Goal: Task Accomplishment & Management: Complete application form

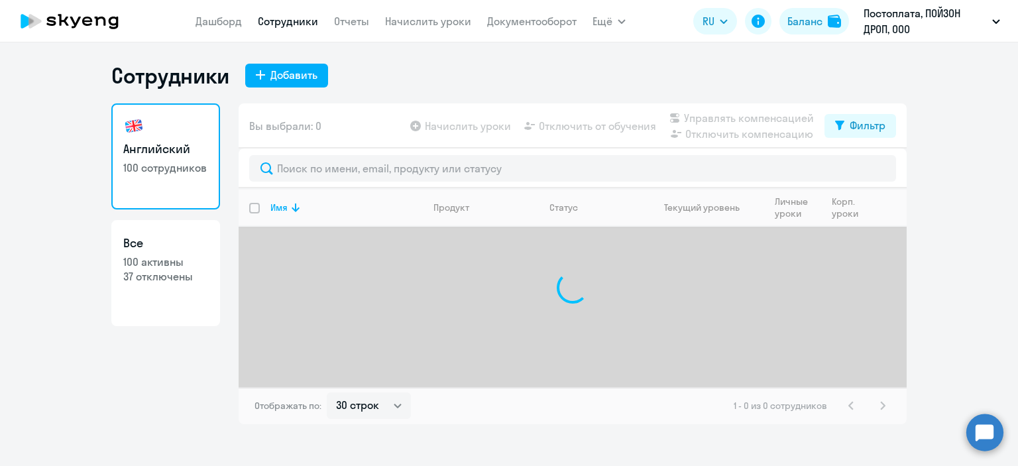
select select "30"
click at [309, 71] on div "Добавить" at bounding box center [293, 75] width 47 height 16
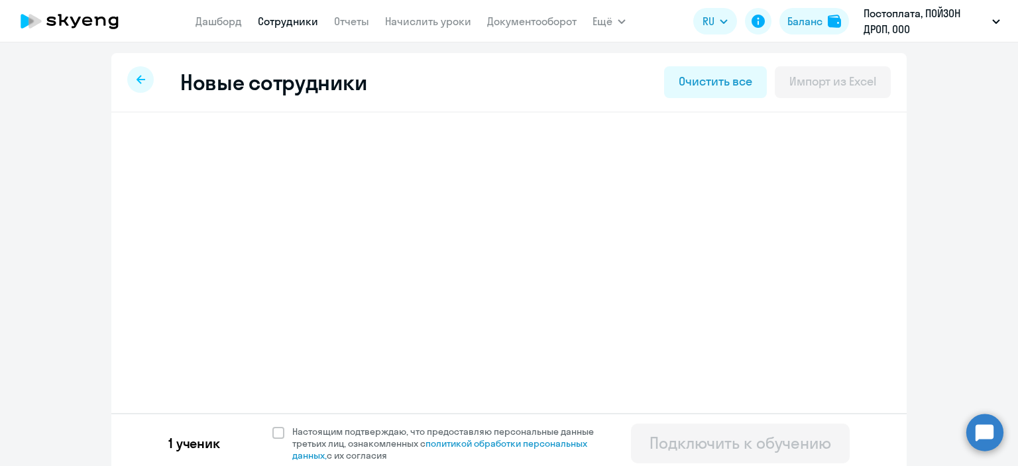
select select "english_adult_native_speaker"
select select "3"
click at [245, 209] on span "Добавить ученика" at bounding box center [238, 206] width 91 height 15
select select "english_adult_not_native_speaker"
select select "3"
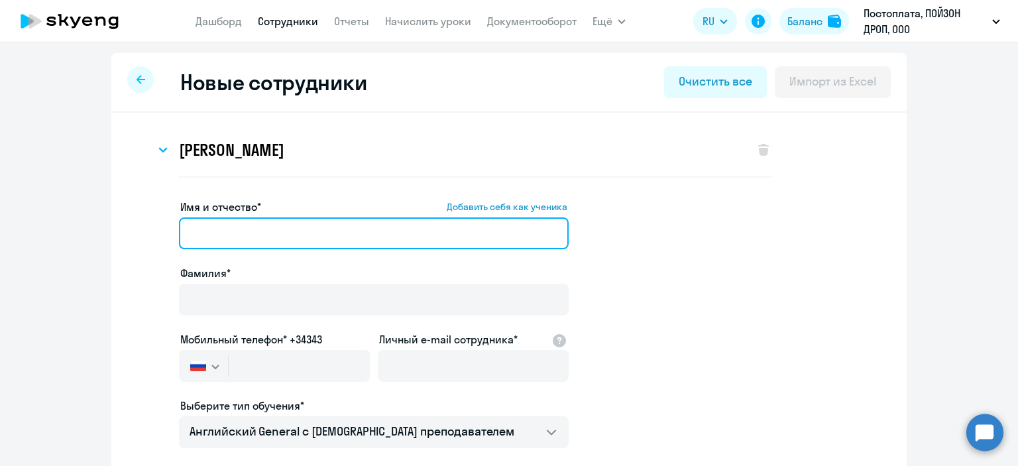
click at [253, 231] on input "Имя и отчество* Добавить себя как ученика" at bounding box center [374, 233] width 390 height 32
paste input "[PERSON_NAME]"
drag, startPoint x: 248, startPoint y: 233, endPoint x: 191, endPoint y: 235, distance: 56.4
click at [172, 239] on app-new-student-form "Имя и отчество* Добавить себя как ученика [PERSON_NAME]* Мобильный телефон* +34…" at bounding box center [509, 435] width 753 height 472
type input "[PERSON_NAME] [PERSON_NAME]"
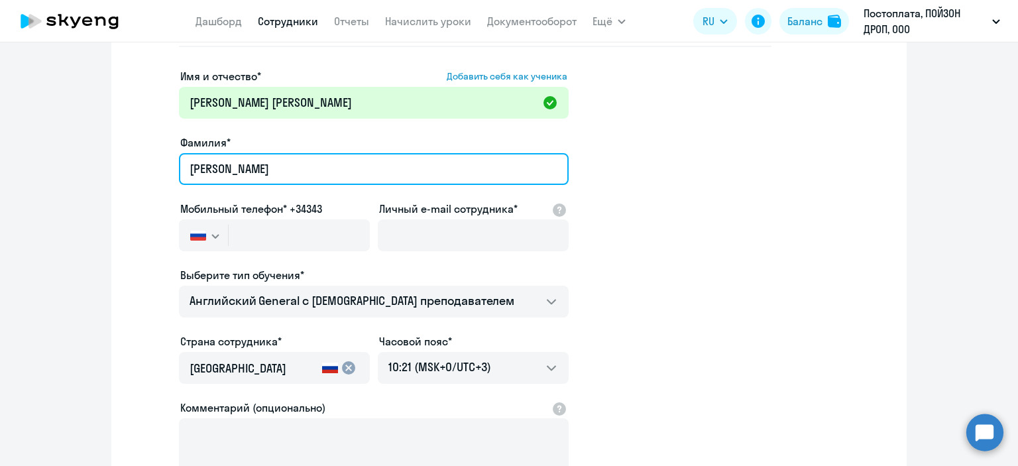
scroll to position [133, 0]
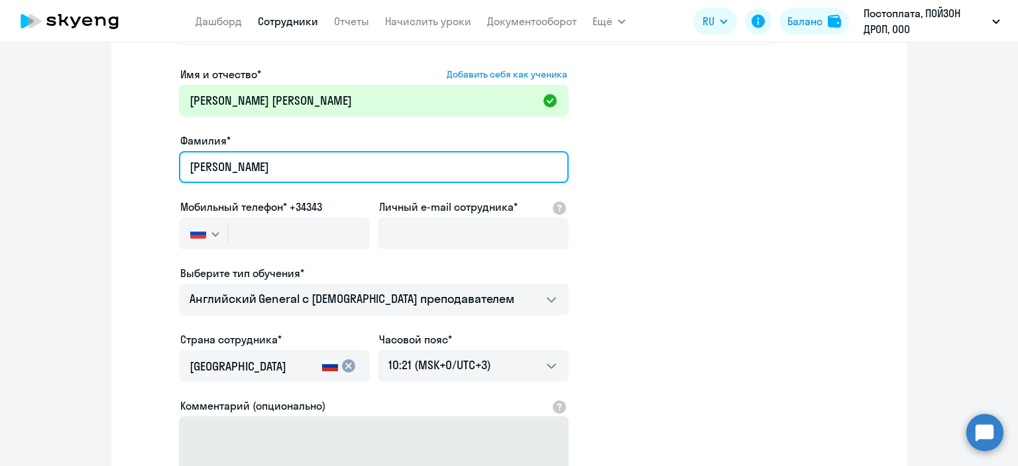
type input "[PERSON_NAME]"
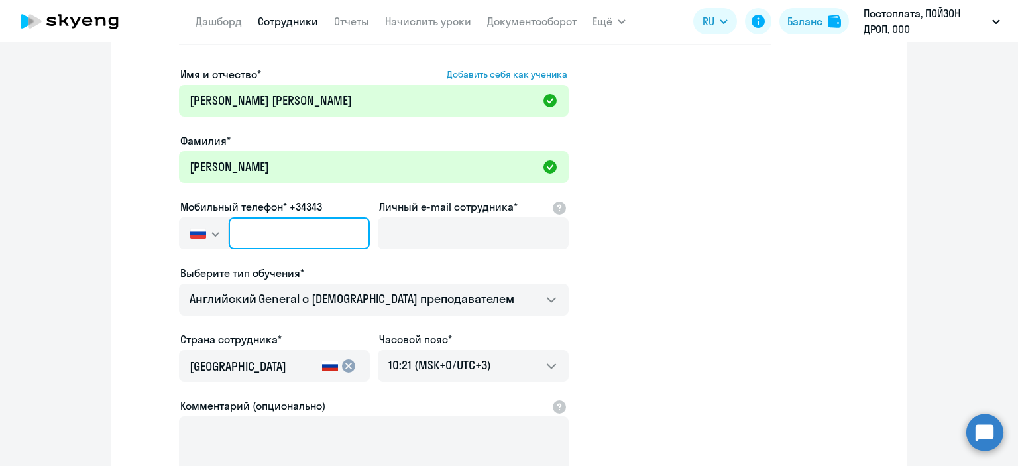
click at [276, 235] on input "text" at bounding box center [299, 233] width 141 height 32
paste input "[PHONE_NUMBER]"
type input "[PHONE_NUMBER]"
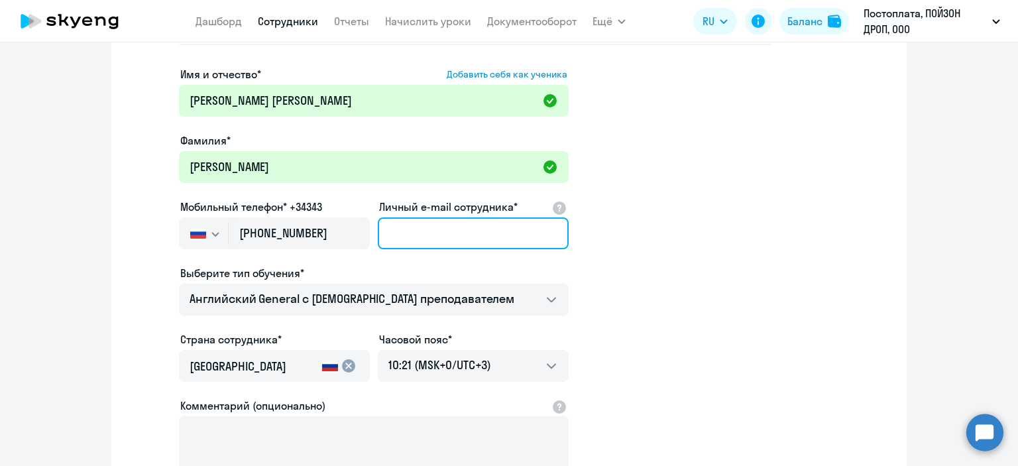
click at [401, 237] on input "Личный e-mail сотрудника*" at bounding box center [473, 233] width 191 height 32
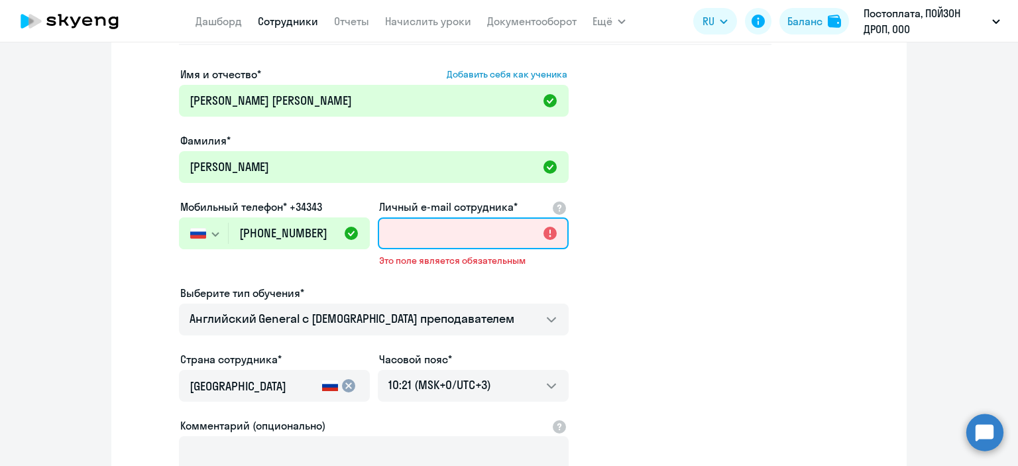
paste input "[EMAIL_ADDRESS][DOMAIN_NAME]"
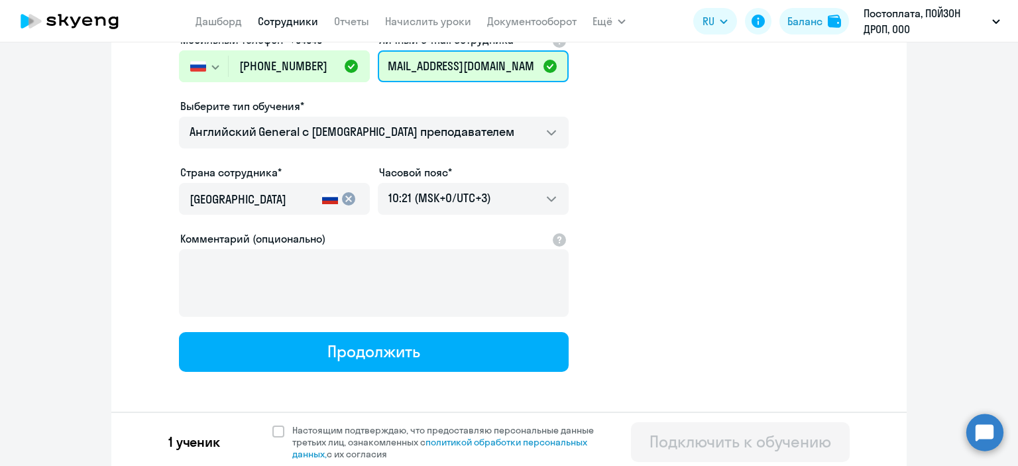
scroll to position [303, 0]
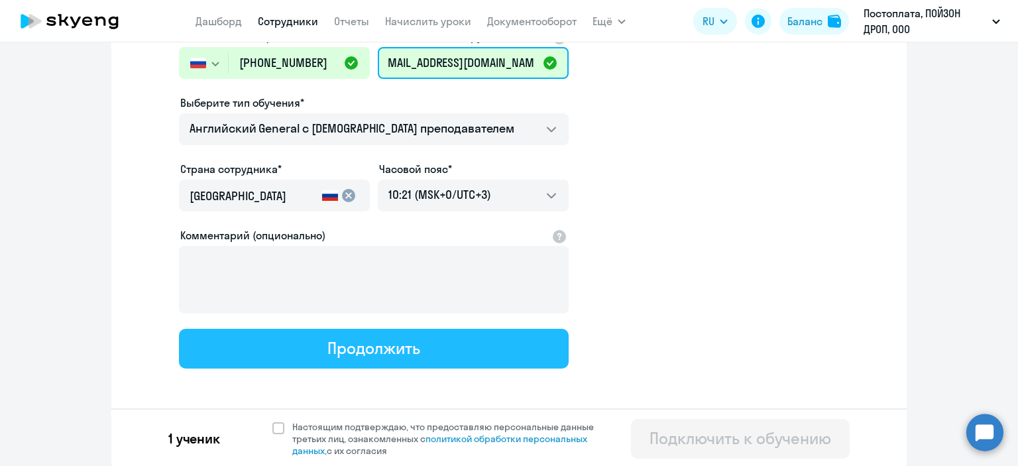
type input "[EMAIL_ADDRESS][DOMAIN_NAME]"
click at [417, 357] on button "Продолжить" at bounding box center [374, 349] width 390 height 40
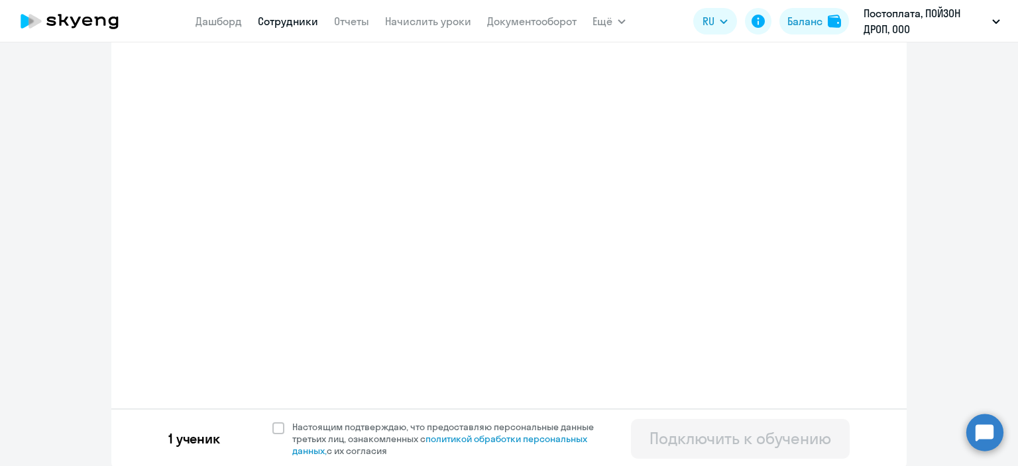
select select "english_adult_not_native_speaker"
select select "3"
select select "english_adult_native_speaker"
select select "3"
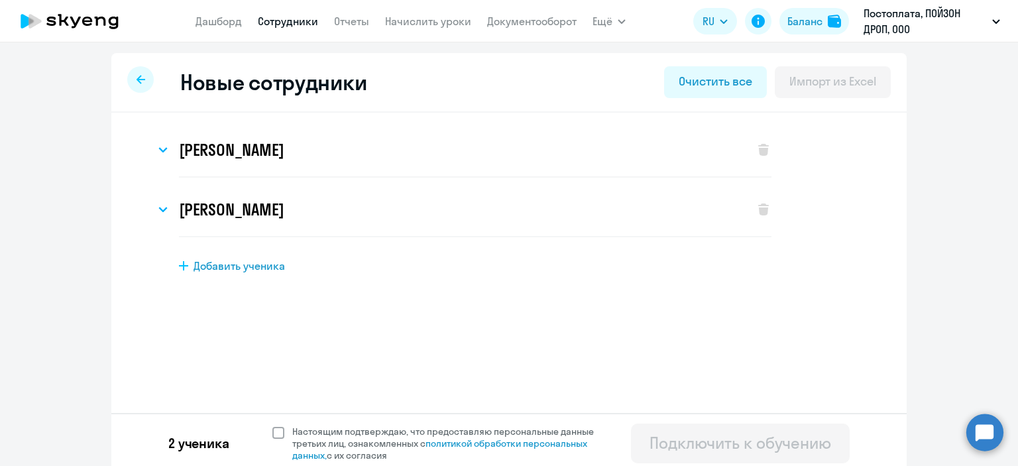
click at [272, 433] on span at bounding box center [278, 433] width 12 height 12
click at [272, 425] on input "Настоящим подтверждаю, что предоставляю персональные данные третьих лиц, ознако…" at bounding box center [272, 425] width 1 height 1
checkbox input "true"
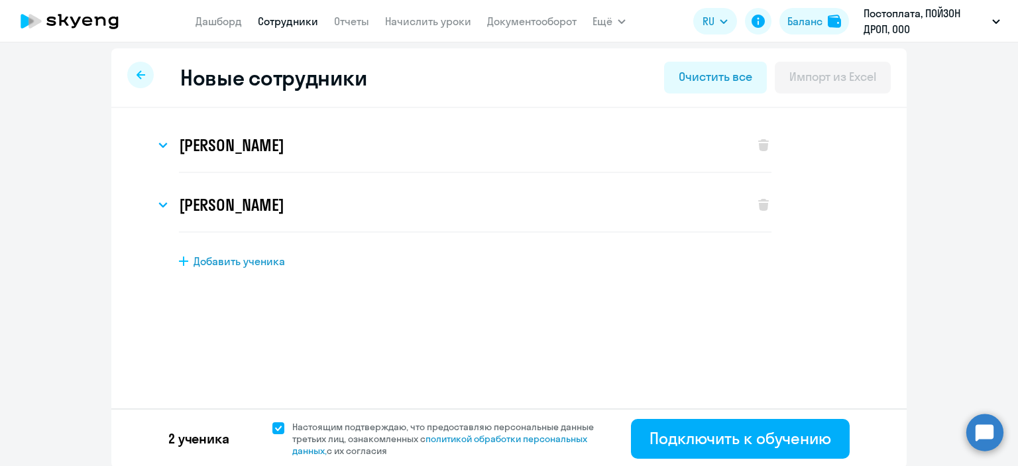
scroll to position [6, 0]
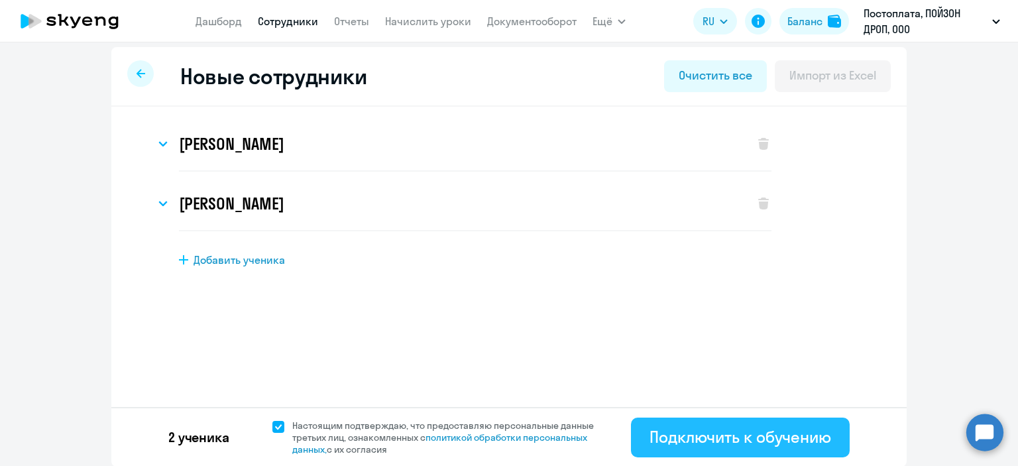
click at [733, 444] on div "Подключить к обучению" at bounding box center [740, 436] width 182 height 21
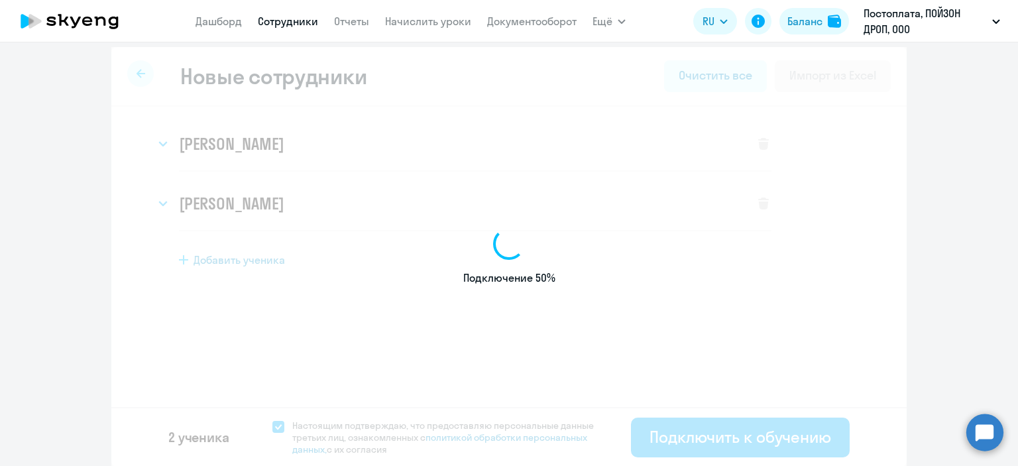
select select "english_adult_native_speaker"
select select "3"
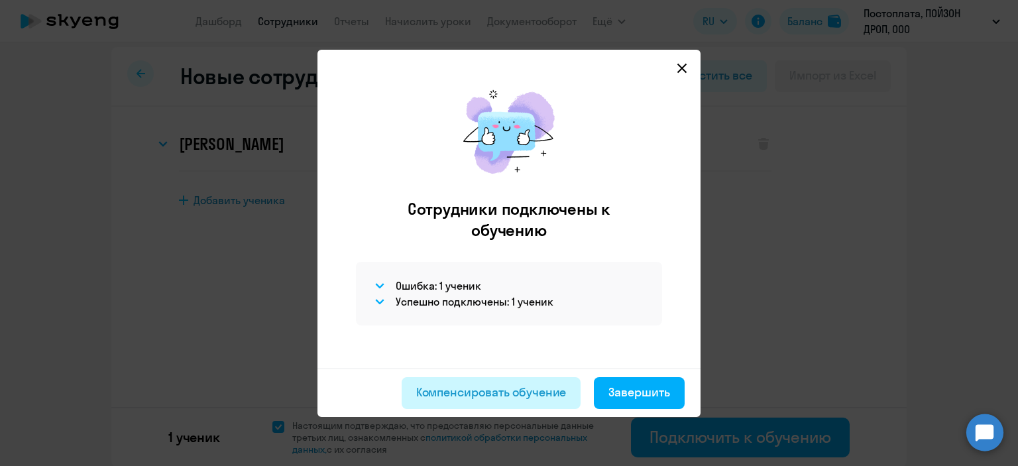
click at [490, 400] on button "Компенсировать обучение" at bounding box center [492, 393] width 180 height 32
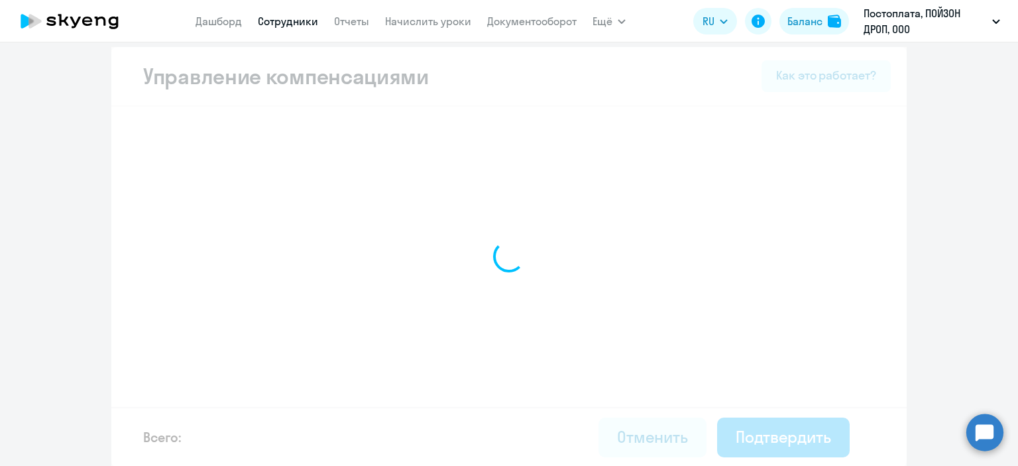
select select "MONTHLY"
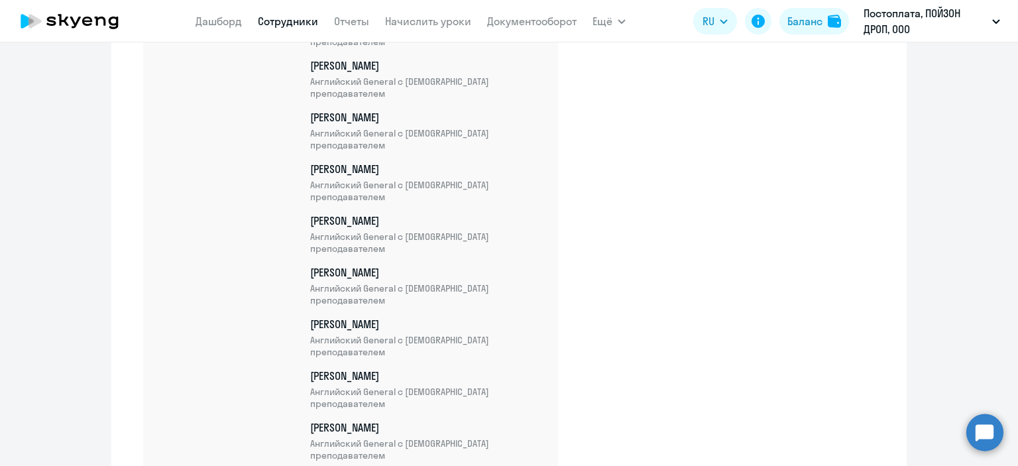
scroll to position [5444, 0]
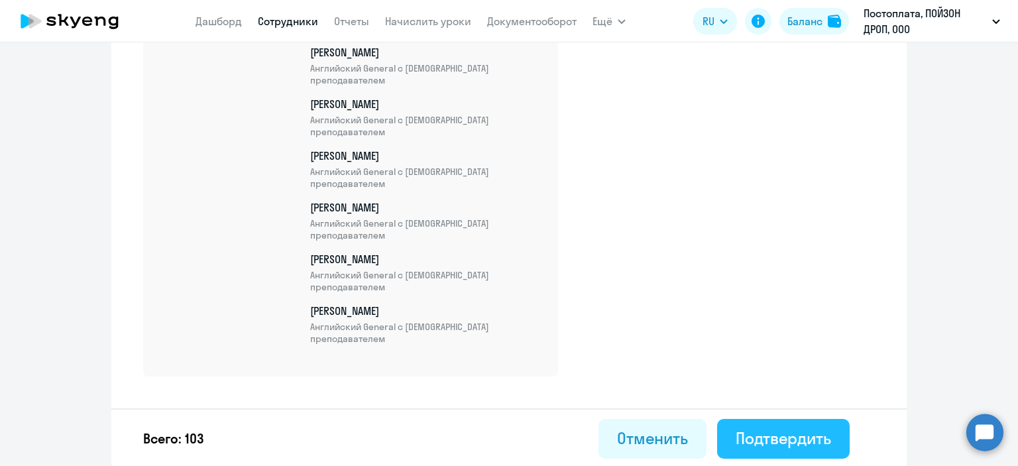
click at [814, 431] on div "Подтвердить" at bounding box center [783, 437] width 95 height 21
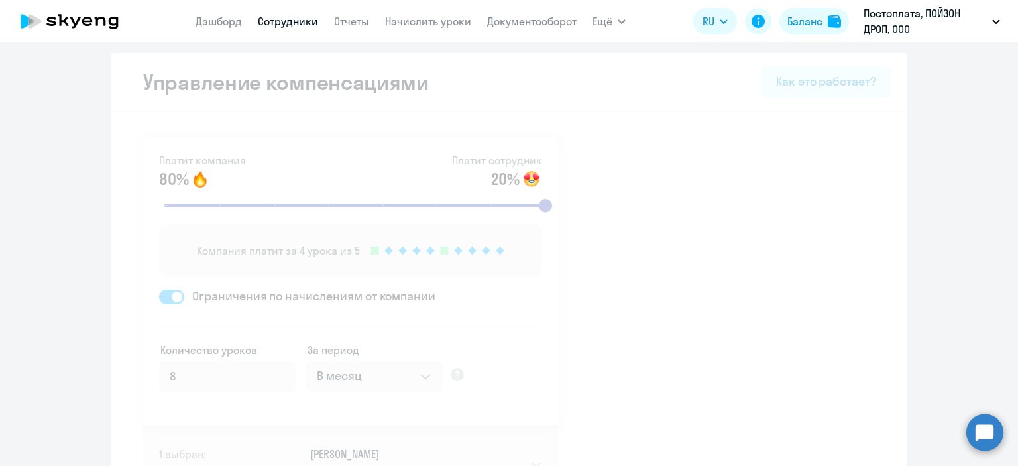
select select "30"
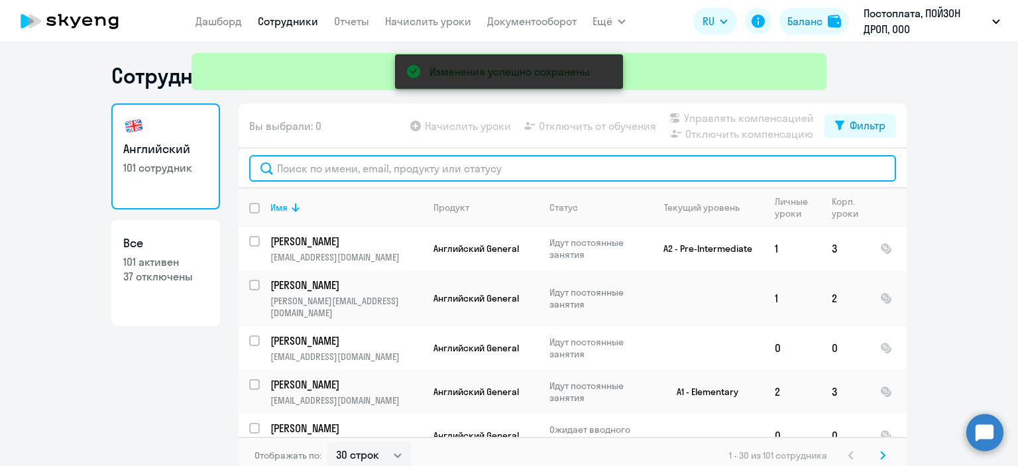
click at [472, 174] on input "text" at bounding box center [572, 168] width 647 height 27
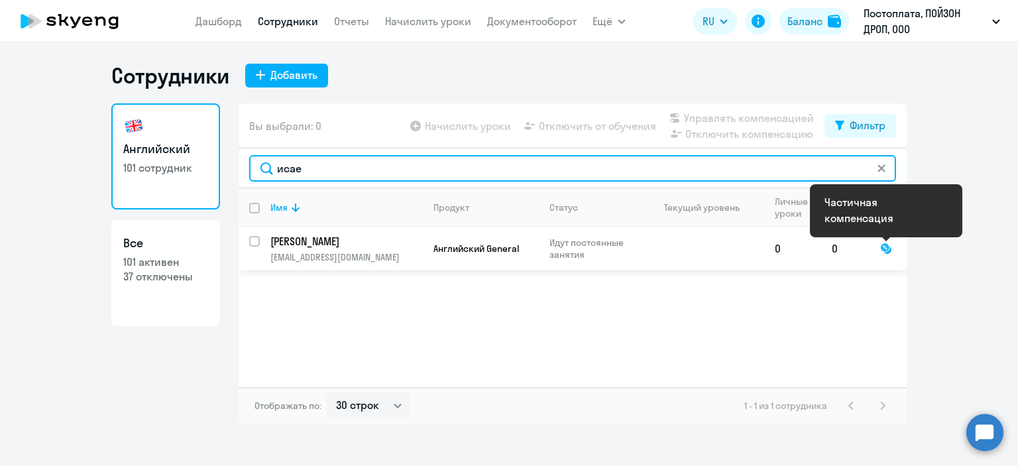
type input "исае"
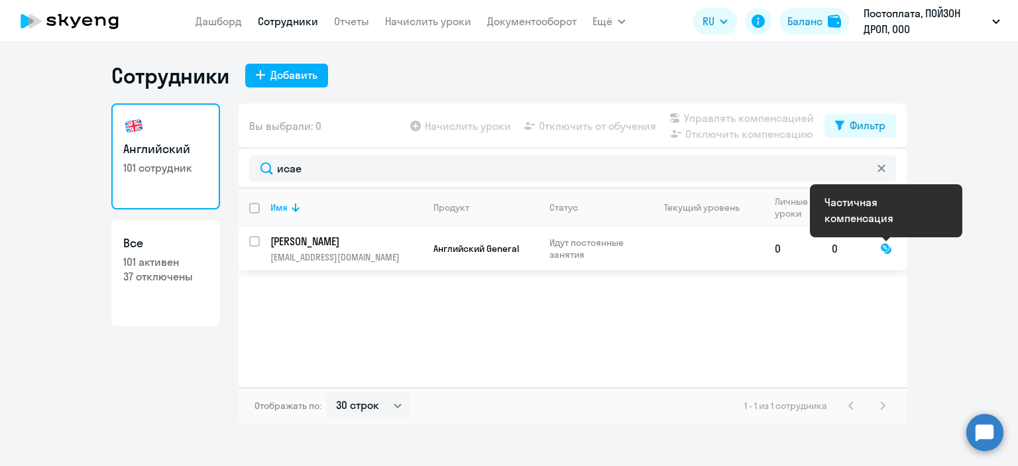
click at [882, 248] on div at bounding box center [886, 249] width 12 height 12
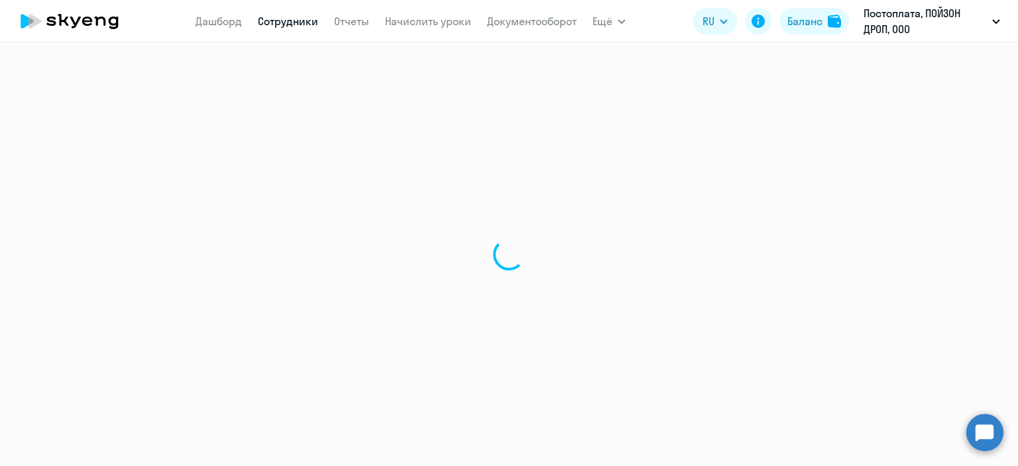
select select "english"
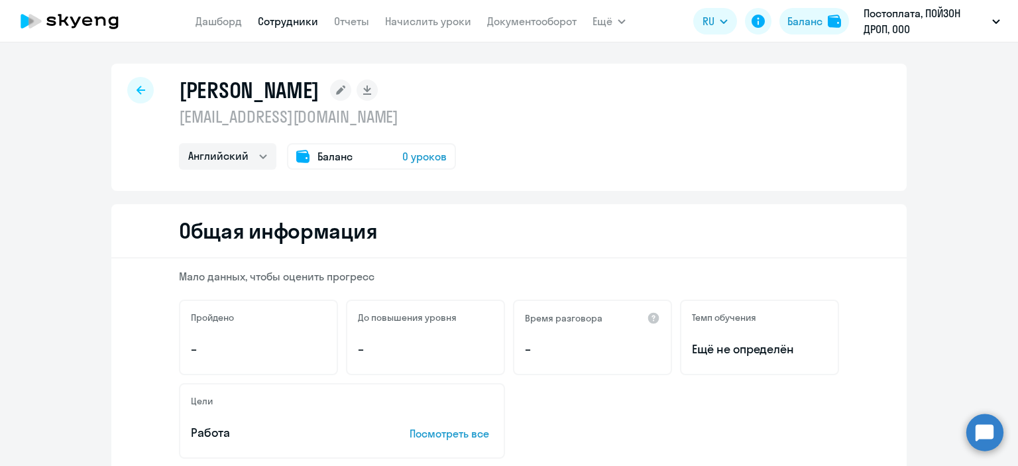
select select "30"
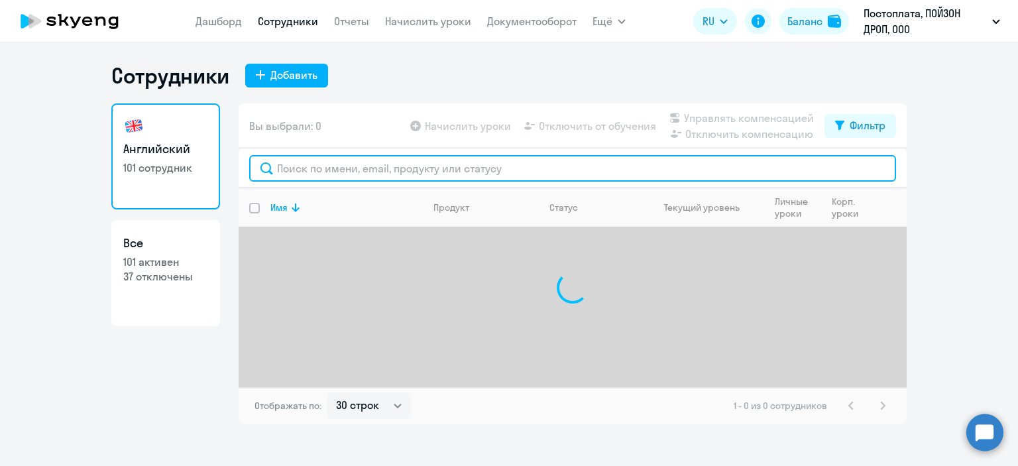
click at [355, 158] on input "text" at bounding box center [572, 168] width 647 height 27
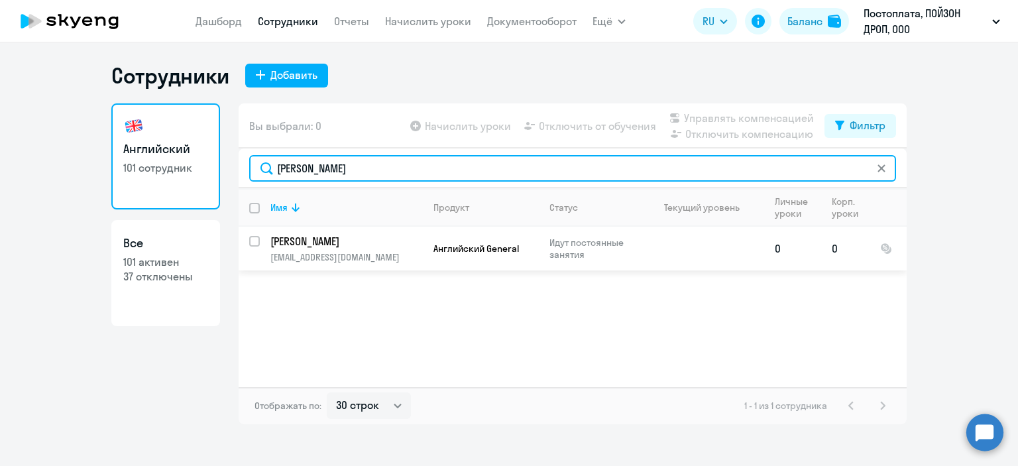
type input "[PERSON_NAME]"
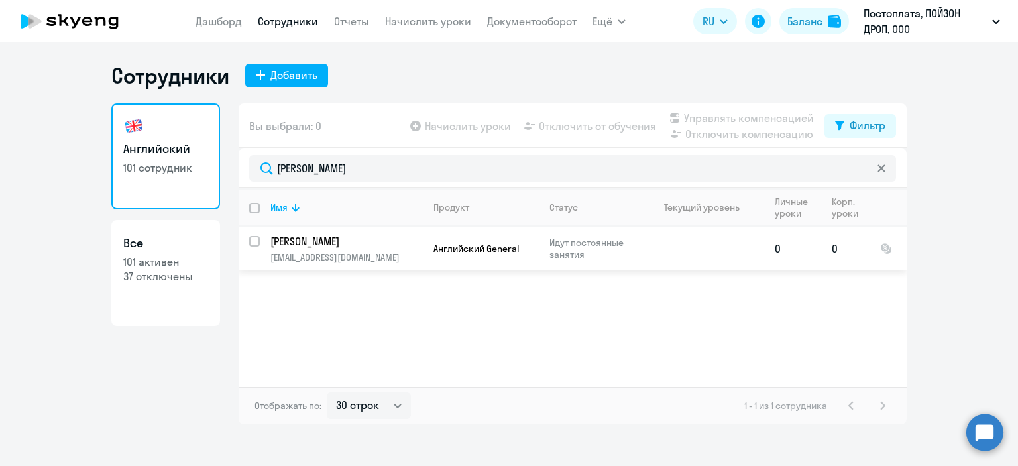
click at [256, 243] on input "select row 15214169" at bounding box center [262, 249] width 27 height 27
checkbox input "true"
